Goal: Information Seeking & Learning: Learn about a topic

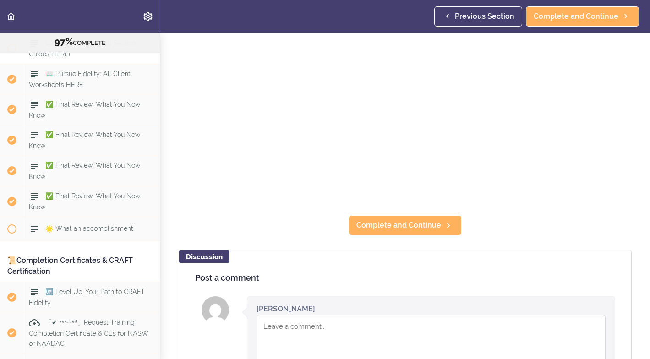
scroll to position [5949, 0]
click at [11, 223] on span at bounding box center [11, 227] width 9 height 9
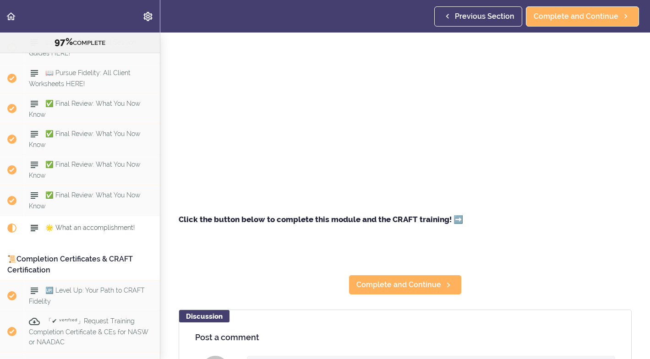
scroll to position [5979, 0]
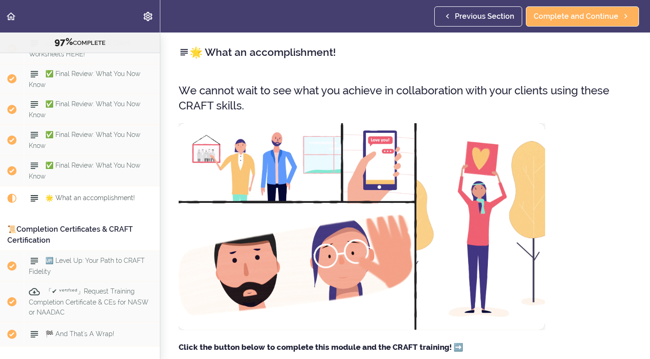
click at [14, 194] on span "Current item" at bounding box center [11, 198] width 9 height 9
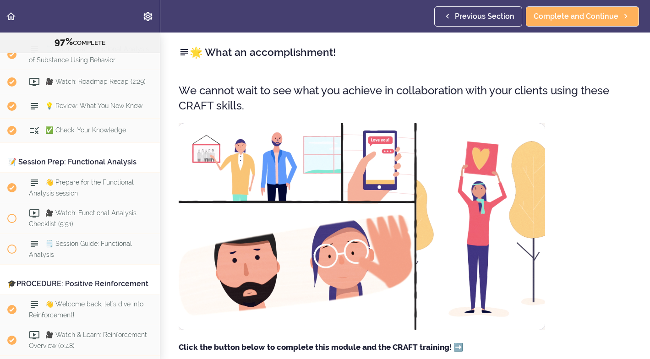
scroll to position [3023, 0]
click at [12, 214] on span at bounding box center [11, 218] width 9 height 9
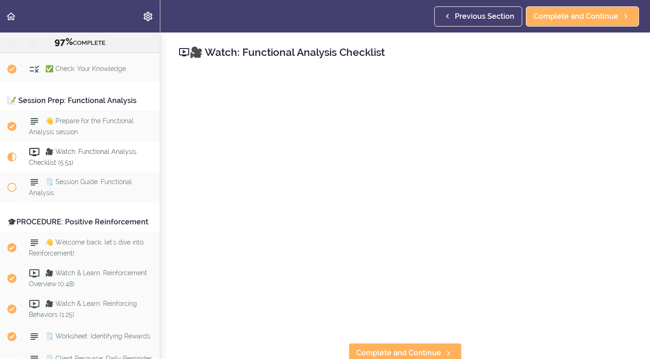
scroll to position [3134, 0]
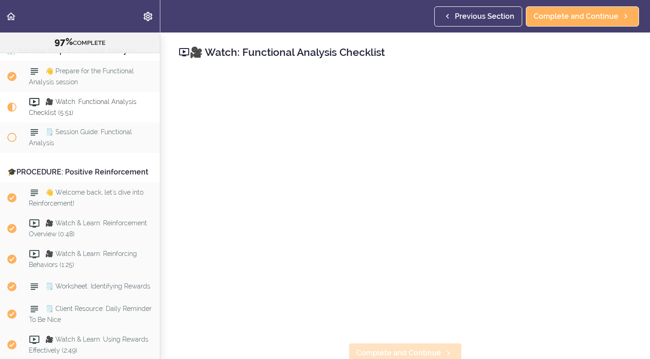
click at [403, 352] on span "Complete and Continue" at bounding box center [398, 353] width 85 height 11
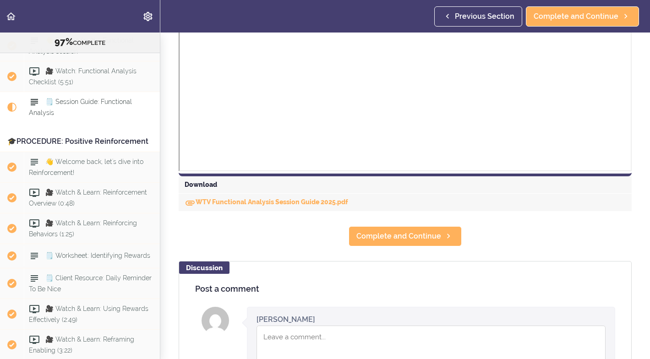
scroll to position [333, 0]
click at [284, 202] on link "WTV Functional Analysis Session Guide 2025.pdf" at bounding box center [267, 200] width 164 height 7
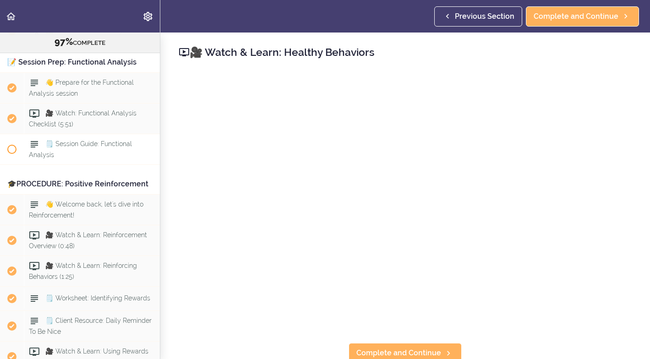
scroll to position [3124, 0]
click at [90, 140] on span "🗒️ Session Guide: Functional Analysis" at bounding box center [80, 149] width 103 height 18
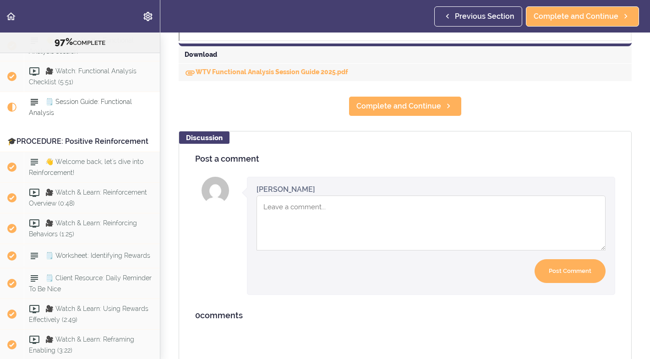
scroll to position [463, 0]
click at [205, 56] on div "Download" at bounding box center [405, 54] width 453 height 17
click at [205, 69] on link "WTV Functional Analysis Session Guide 2025.pdf" at bounding box center [267, 71] width 164 height 7
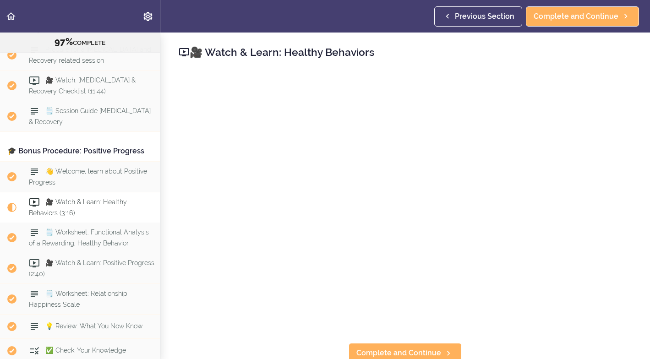
scroll to position [5443, 0]
click at [61, 197] on span "🎥 Watch & Learn: Healthy Behaviors (3:16)" at bounding box center [78, 206] width 98 height 18
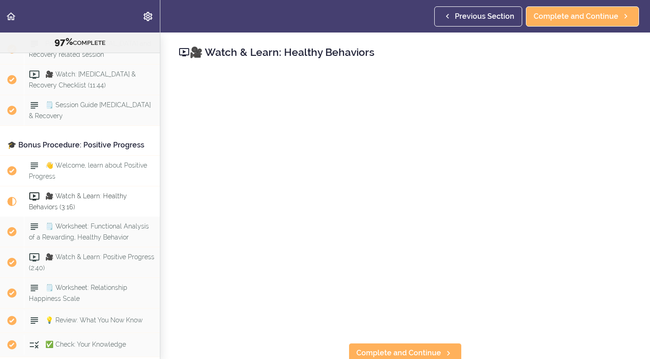
scroll to position [5450, 0]
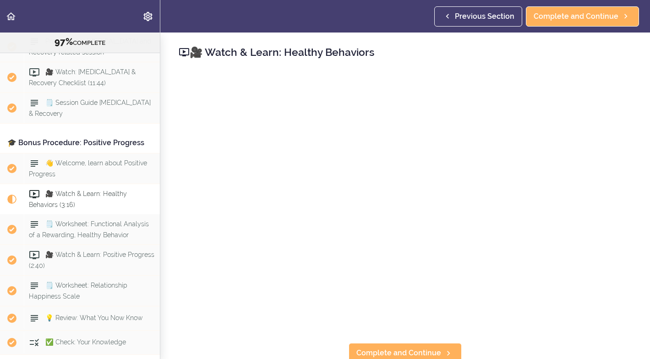
click at [185, 50] on icon at bounding box center [184, 52] width 11 height 11
click at [477, 17] on span "Previous Section" at bounding box center [485, 16] width 60 height 11
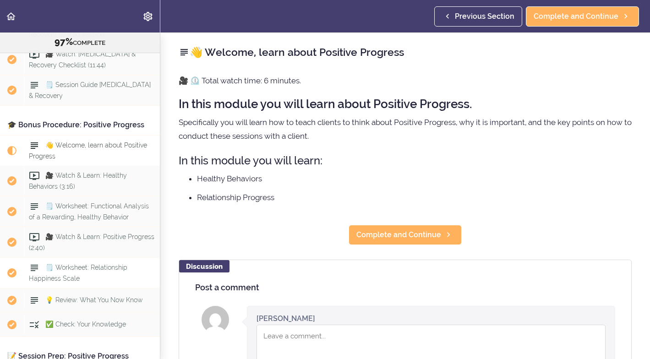
scroll to position [5472, 0]
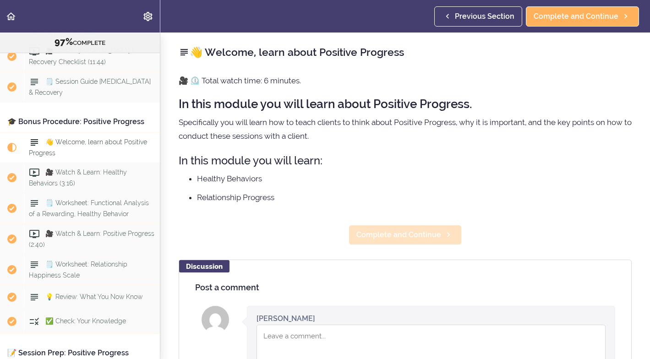
click at [386, 234] on span "Complete and Continue" at bounding box center [398, 234] width 85 height 11
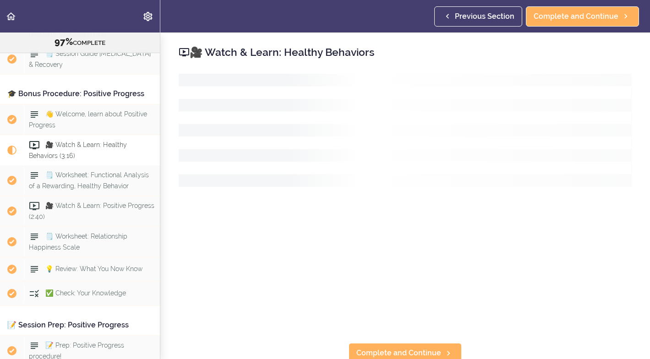
scroll to position [5514, 0]
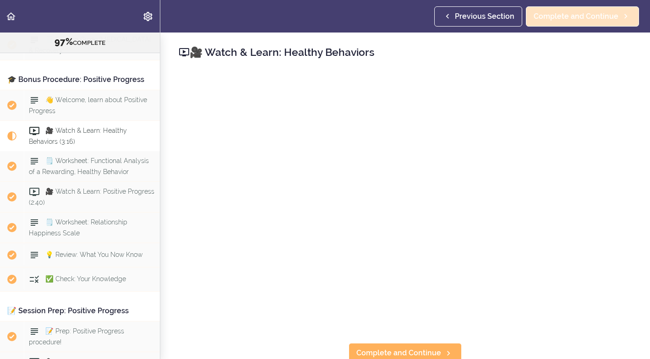
click at [582, 17] on span "Complete and Continue" at bounding box center [576, 16] width 85 height 11
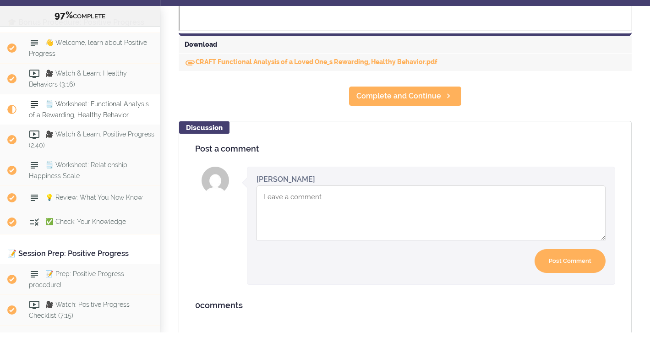
scroll to position [447, 0]
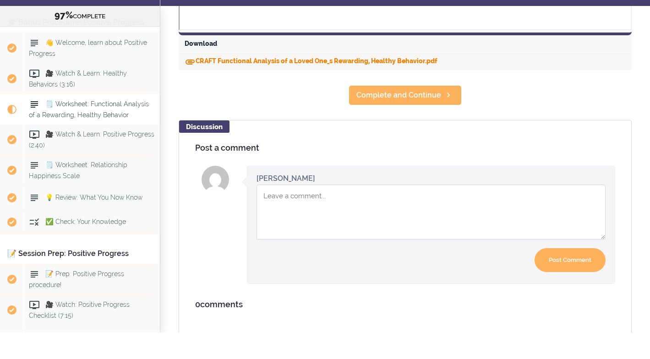
click at [263, 84] on link "CRAFT Functional Analysis of a Loved One_s Rewarding, Healthy Behavior.pdf" at bounding box center [311, 87] width 253 height 7
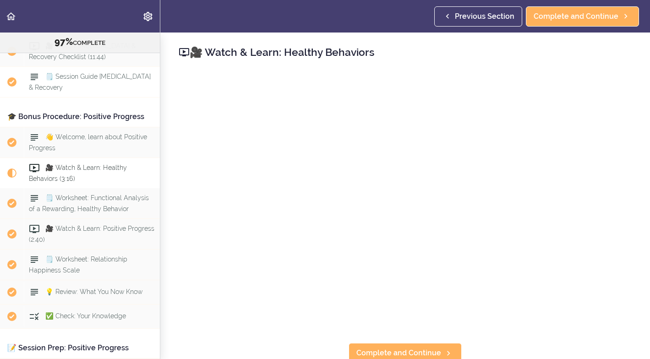
scroll to position [5477, 0]
click at [595, 15] on span "Complete and Continue" at bounding box center [576, 16] width 85 height 11
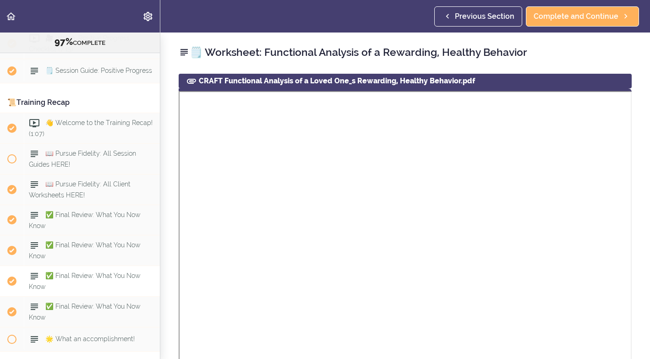
scroll to position [5837, 0]
click at [14, 335] on span at bounding box center [11, 339] width 9 height 9
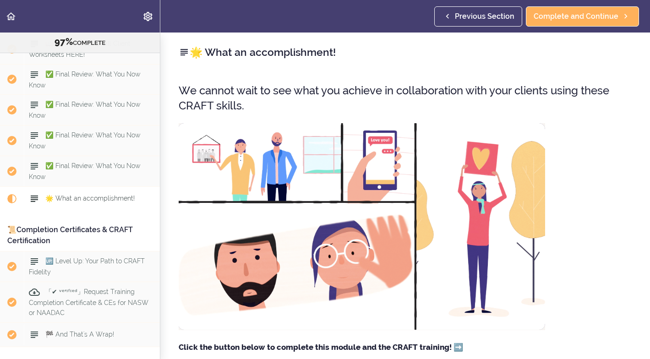
scroll to position [5979, 0]
click at [16, 194] on span "Current item" at bounding box center [11, 198] width 9 height 9
click at [12, 194] on span "Current item" at bounding box center [11, 198] width 9 height 9
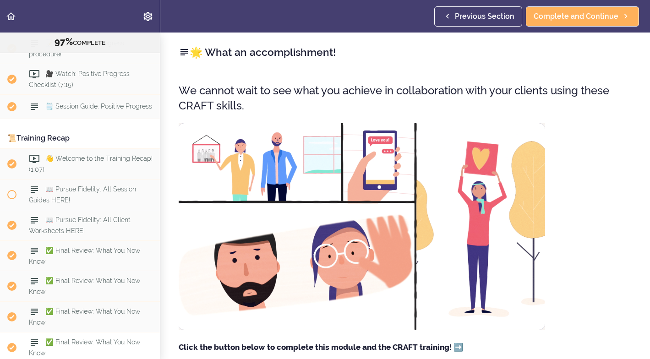
scroll to position [5801, 0]
